Goal: Task Accomplishment & Management: Manage account settings

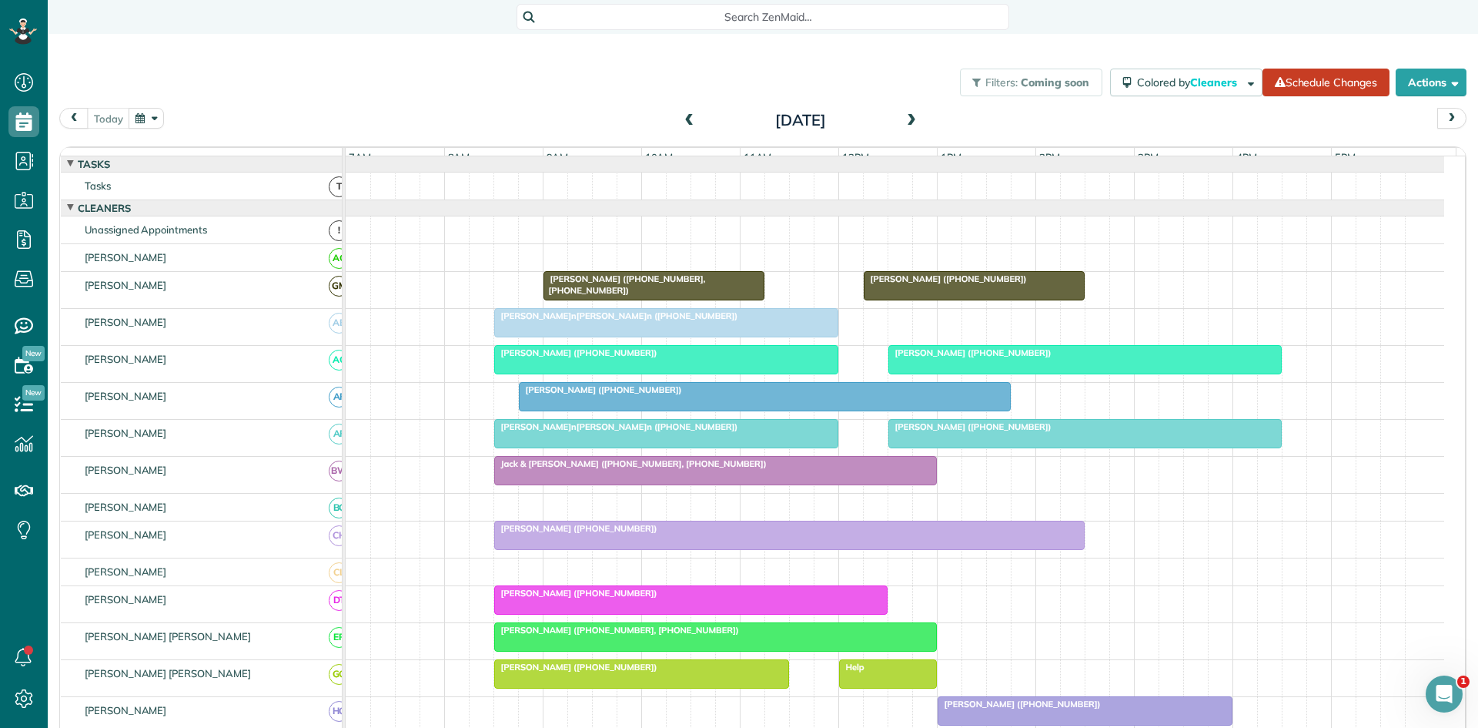
scroll to position [256, 0]
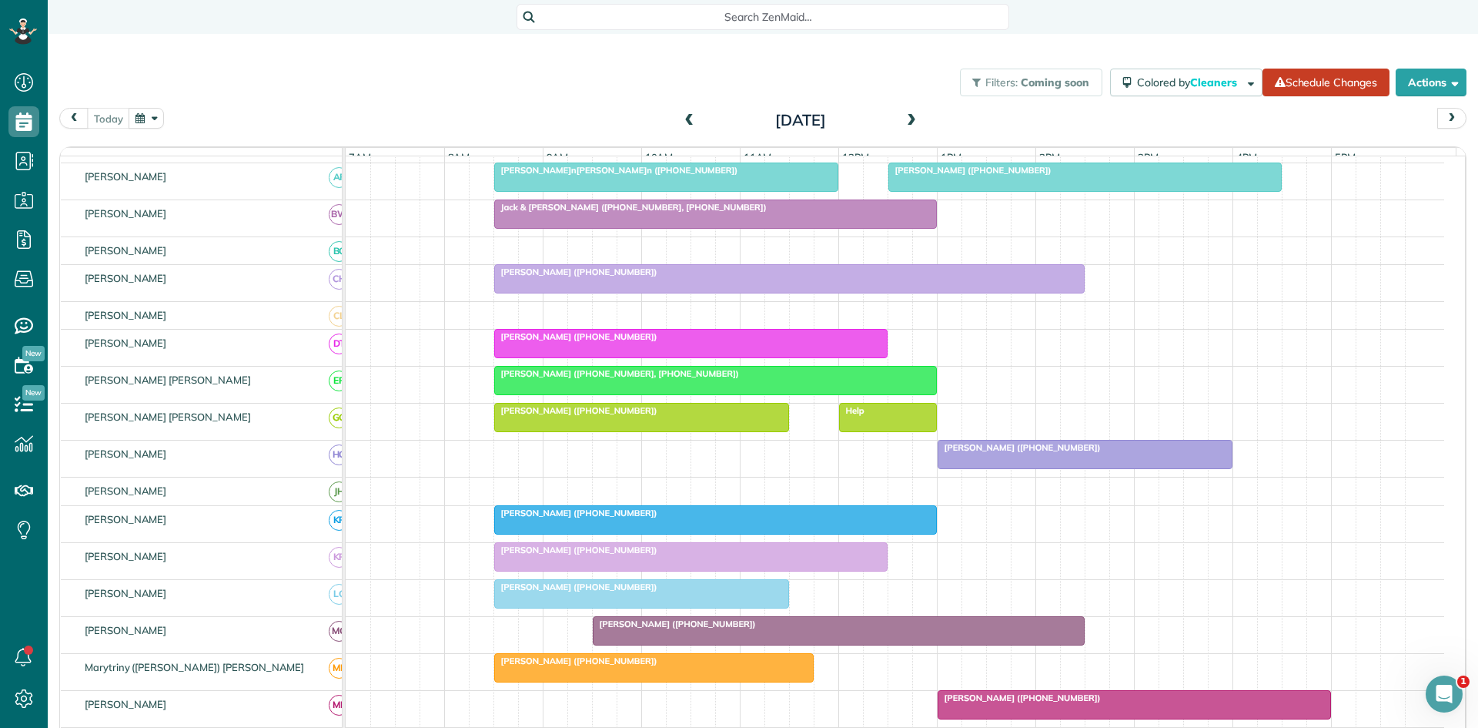
click at [782, 8] on div "Search ZenMaid…" at bounding box center [763, 17] width 493 height 26
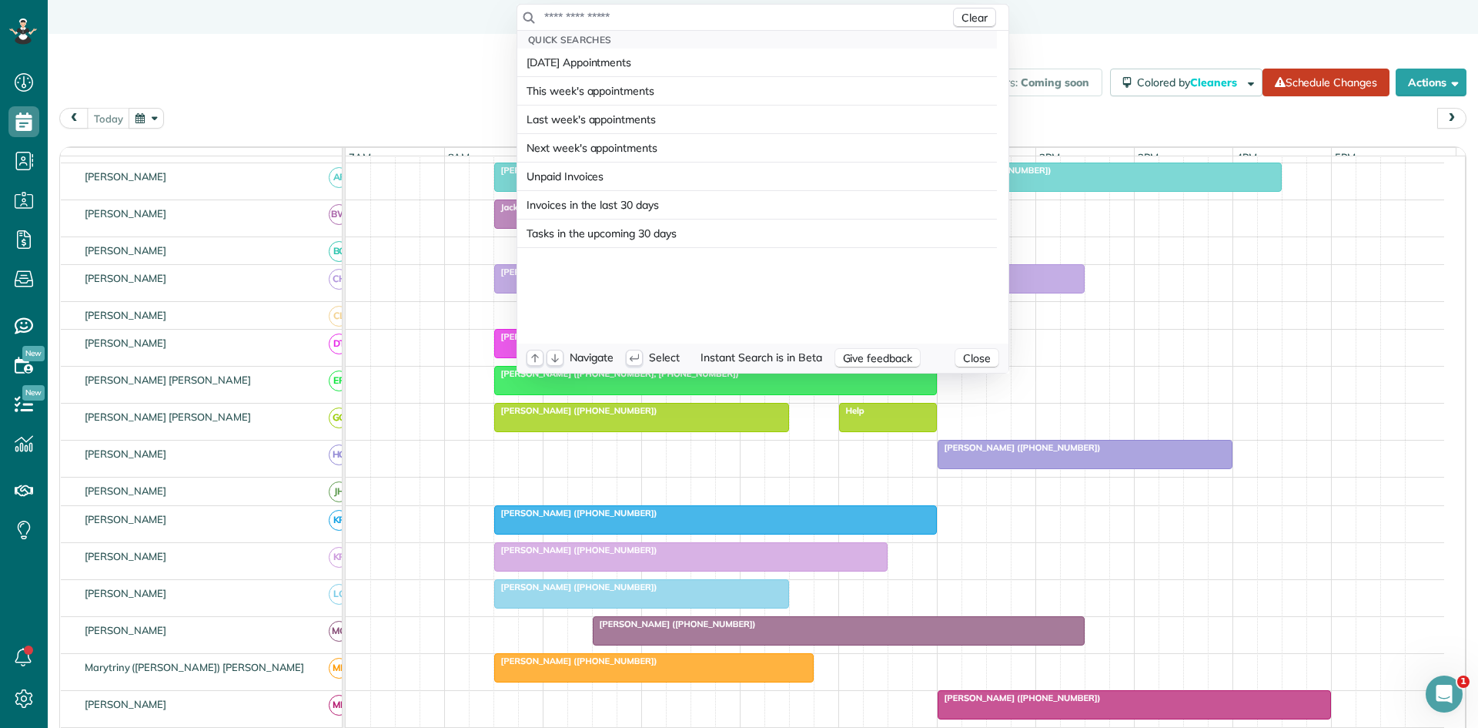
click at [782, 8] on div "Clear" at bounding box center [762, 18] width 491 height 26
click at [768, 12] on input "text" at bounding box center [747, 16] width 407 height 15
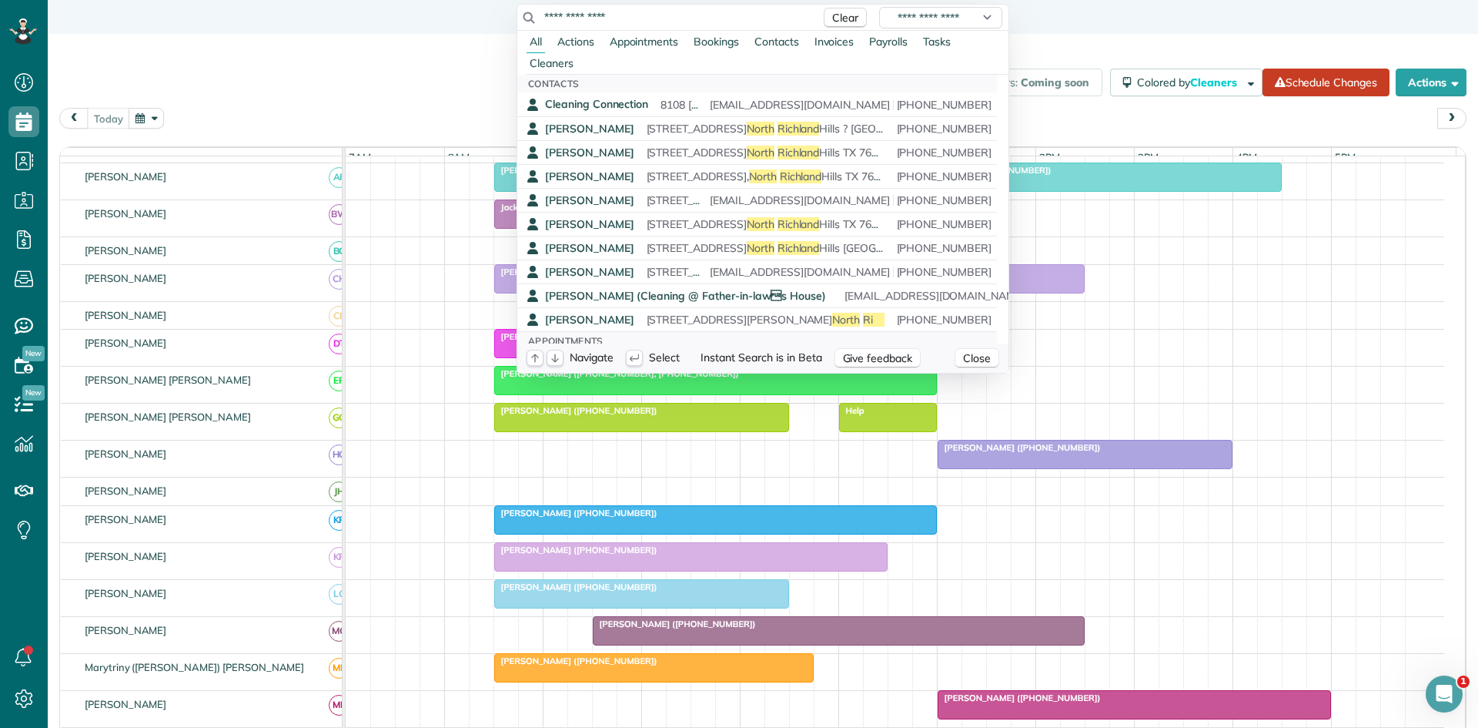
type input "**********"
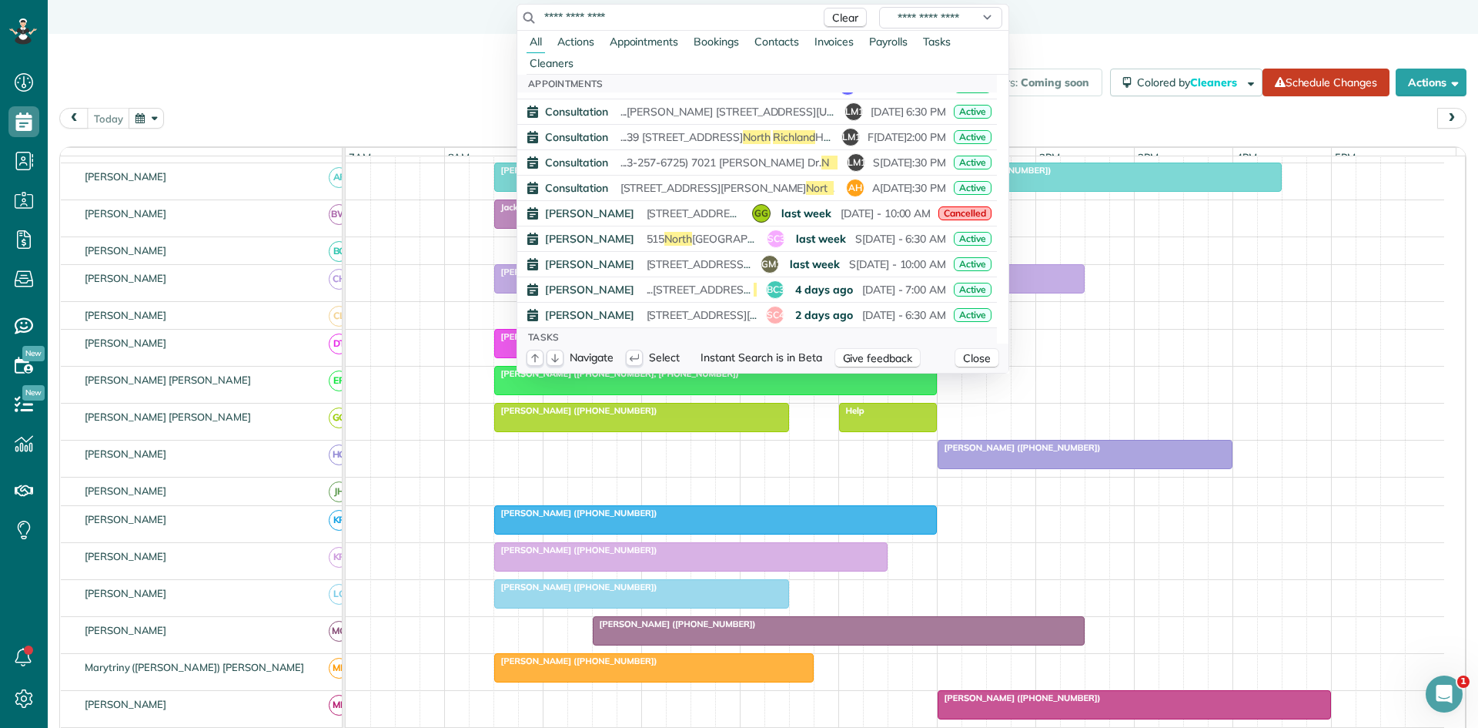
scroll to position [264, 0]
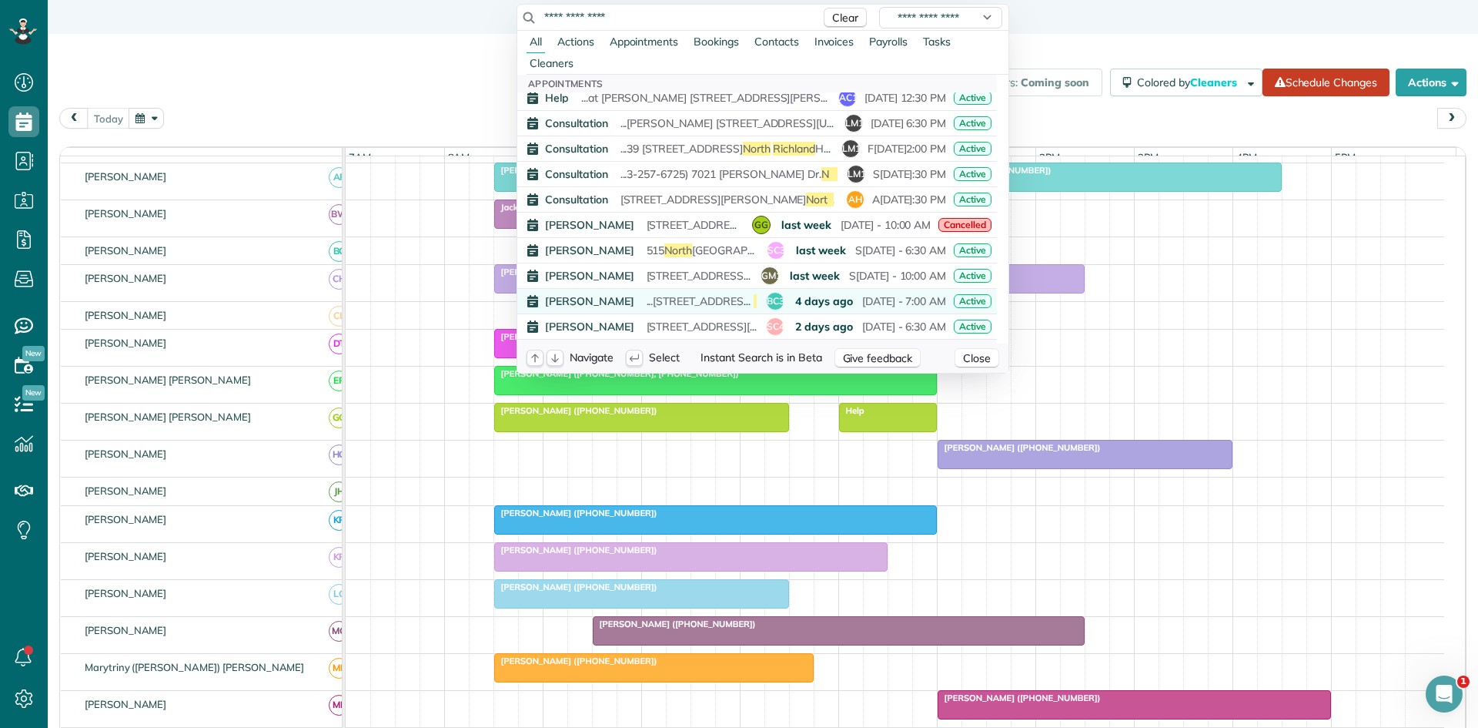
click at [711, 300] on span "...198 Rufe Snow Drive Suite 212 North Richland Hills TX 76180" at bounding box center [772, 301] width 250 height 14
